Goal: Task Accomplishment & Management: Use online tool/utility

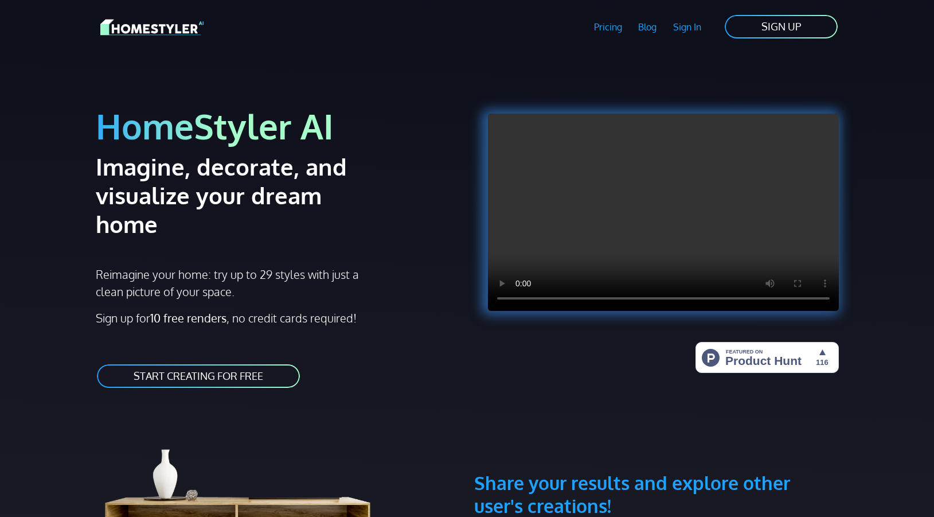
click at [691, 25] on link "Sign In" at bounding box center [687, 27] width 45 height 26
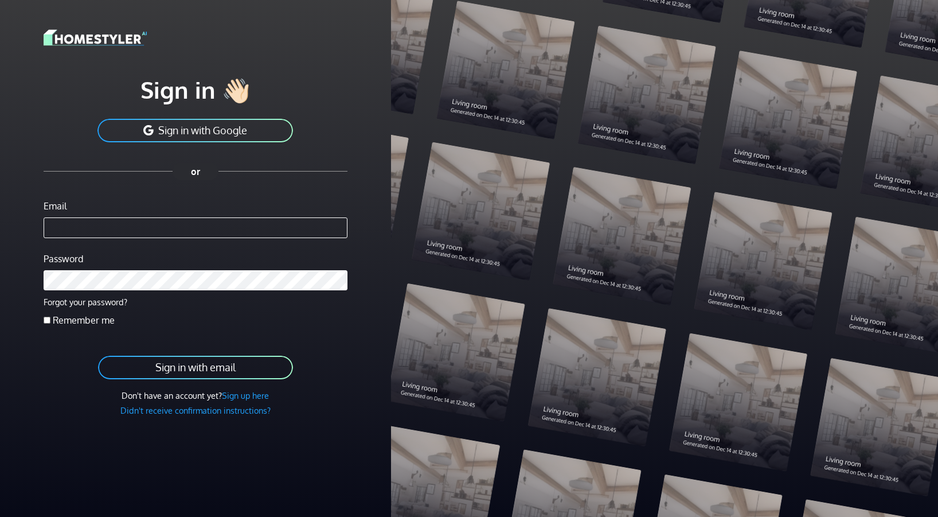
click at [227, 131] on button "Sign in with Google" at bounding box center [195, 131] width 198 height 26
